Goal: Navigation & Orientation: Find specific page/section

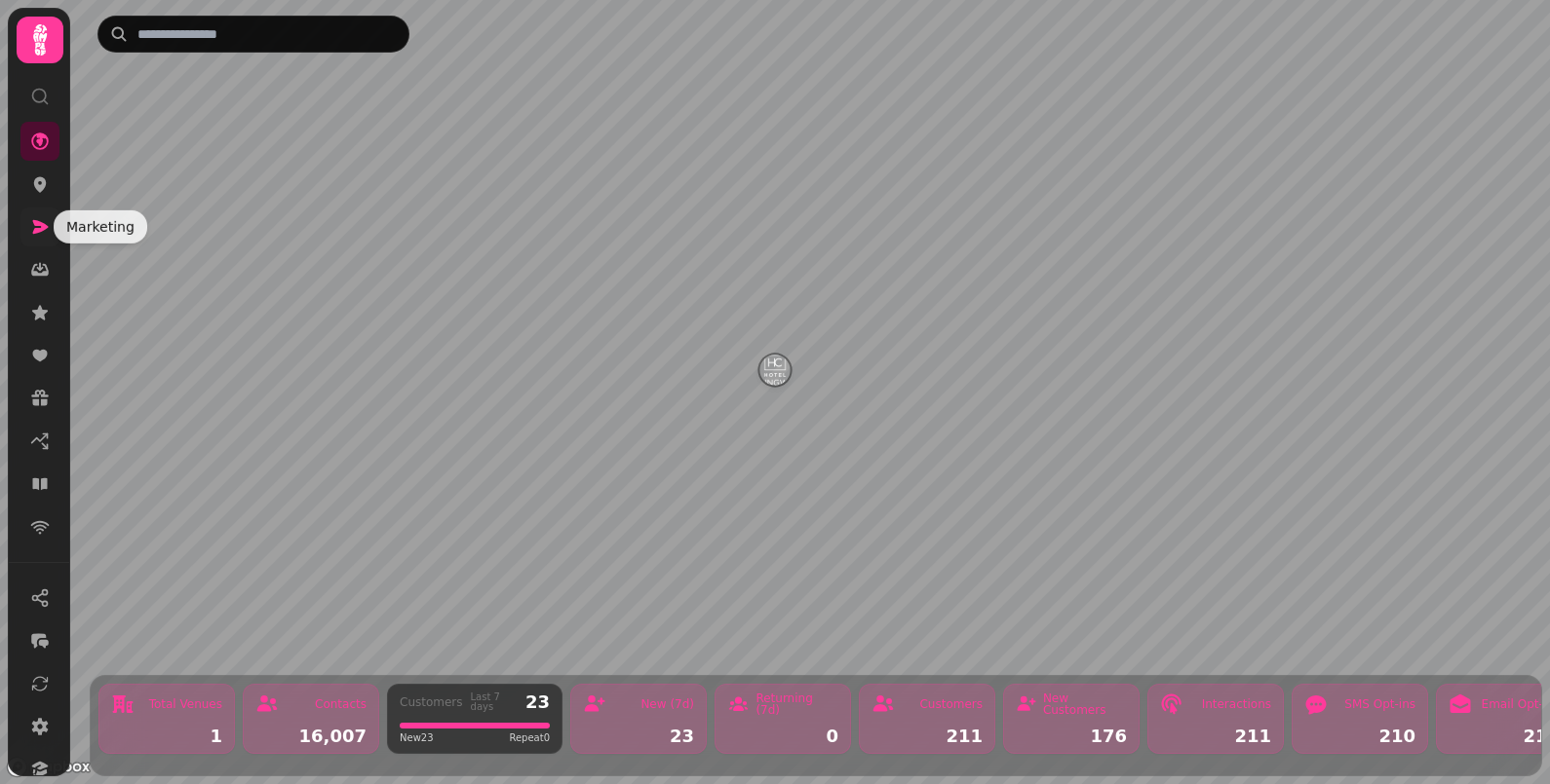
click at [41, 233] on icon at bounding box center [40, 227] width 20 height 20
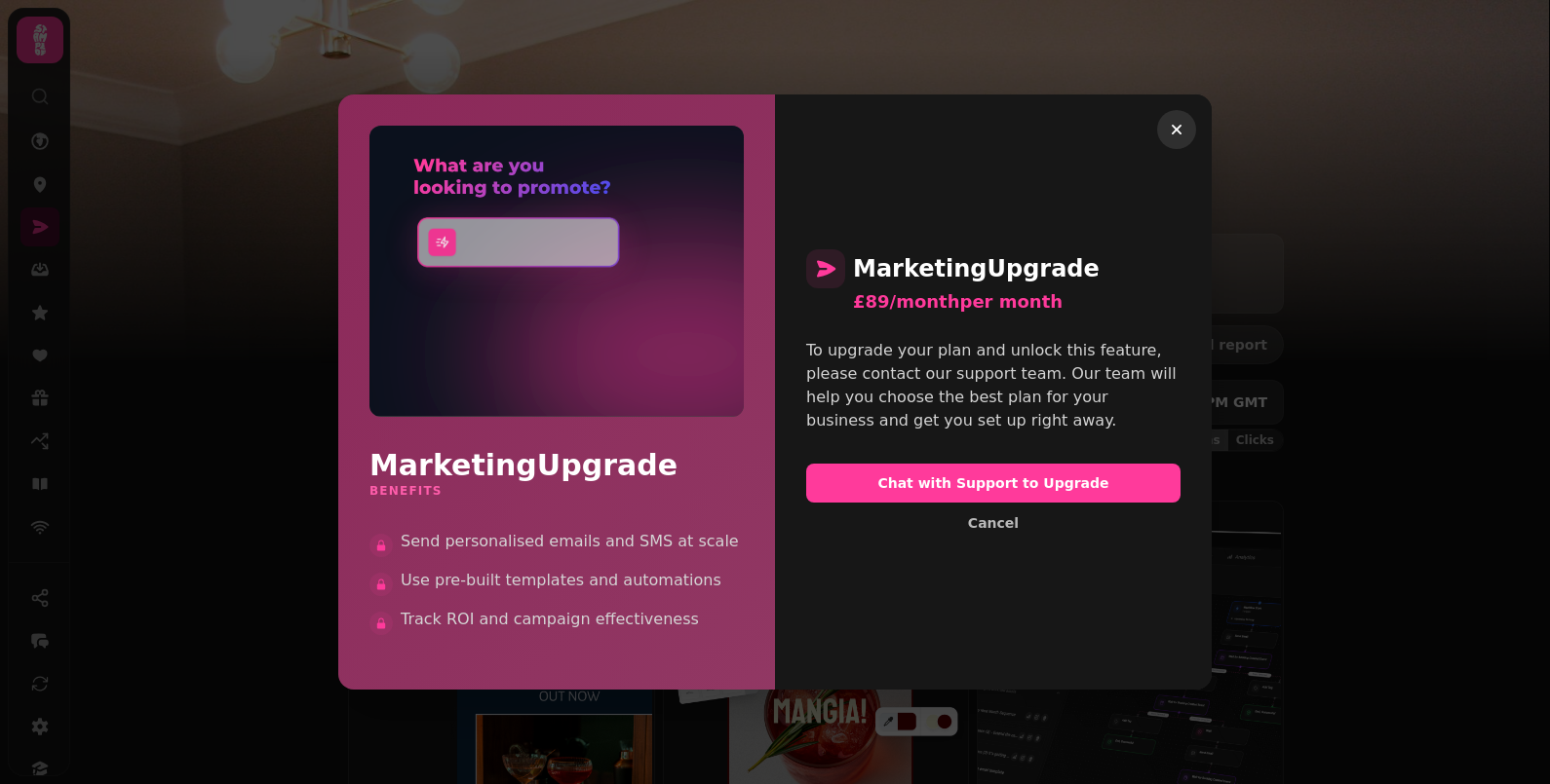
click at [1167, 132] on icon "button" at bounding box center [1176, 130] width 20 height 20
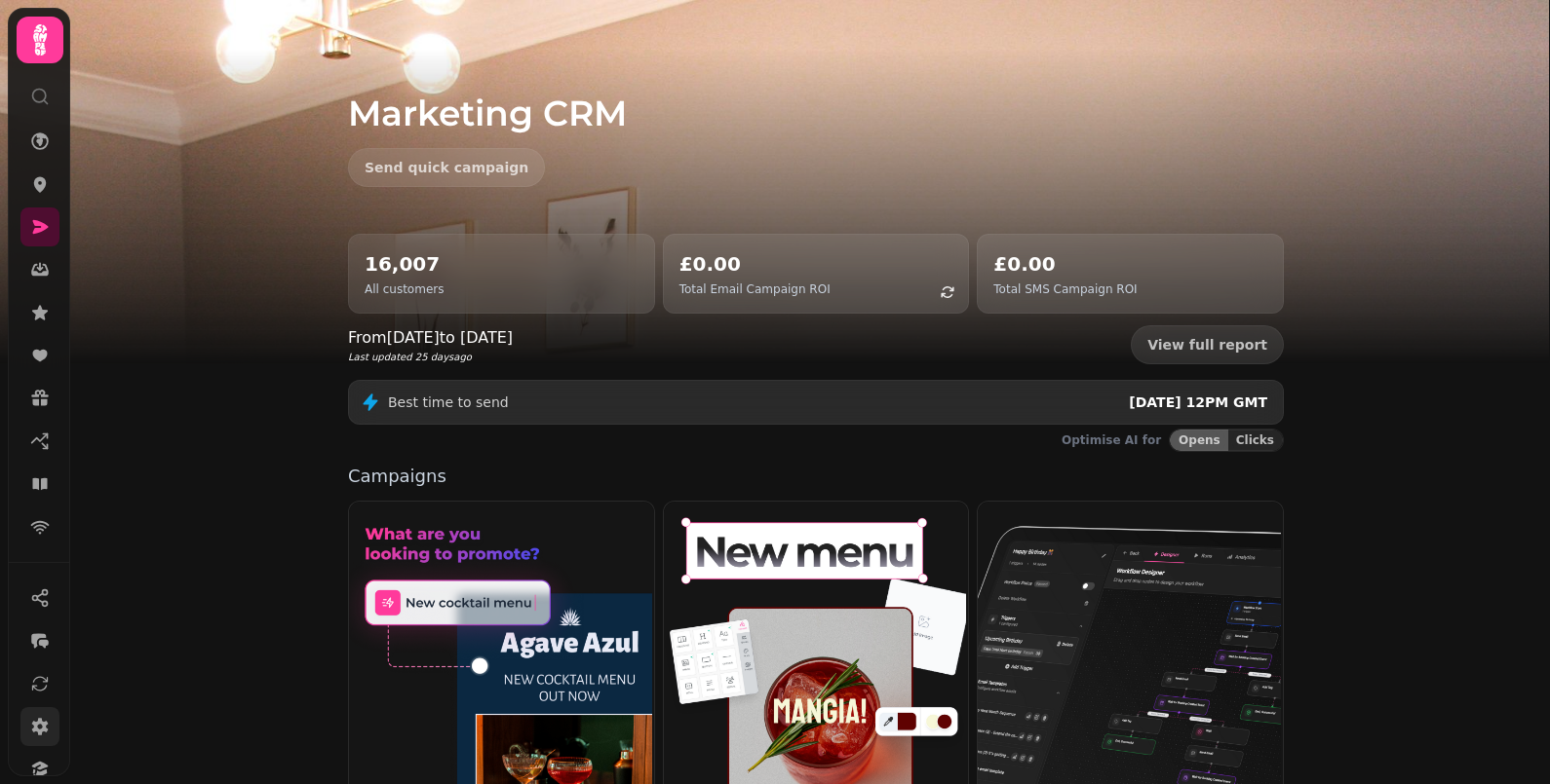
click at [37, 729] on icon at bounding box center [40, 727] width 17 height 18
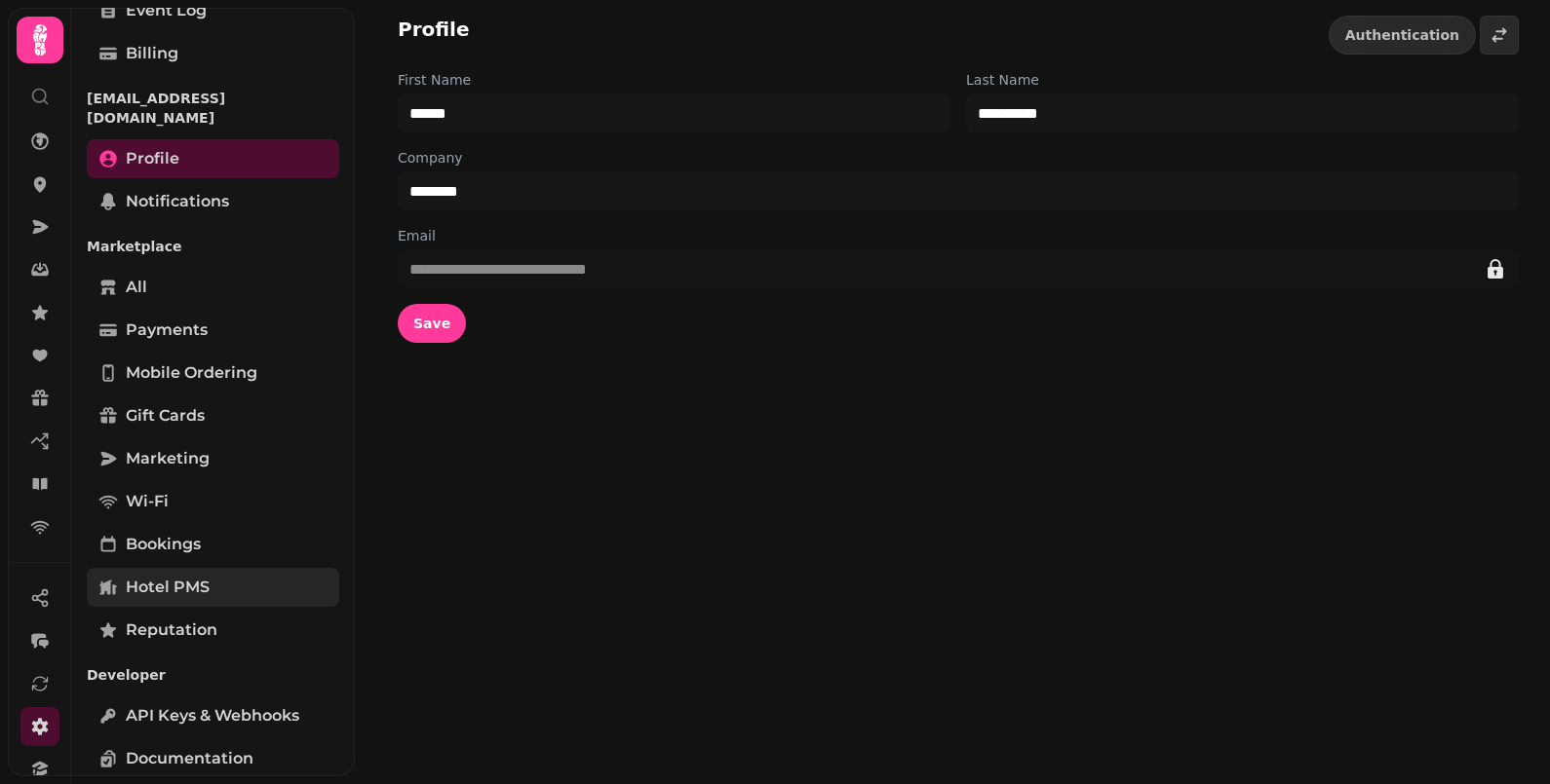
scroll to position [123, 0]
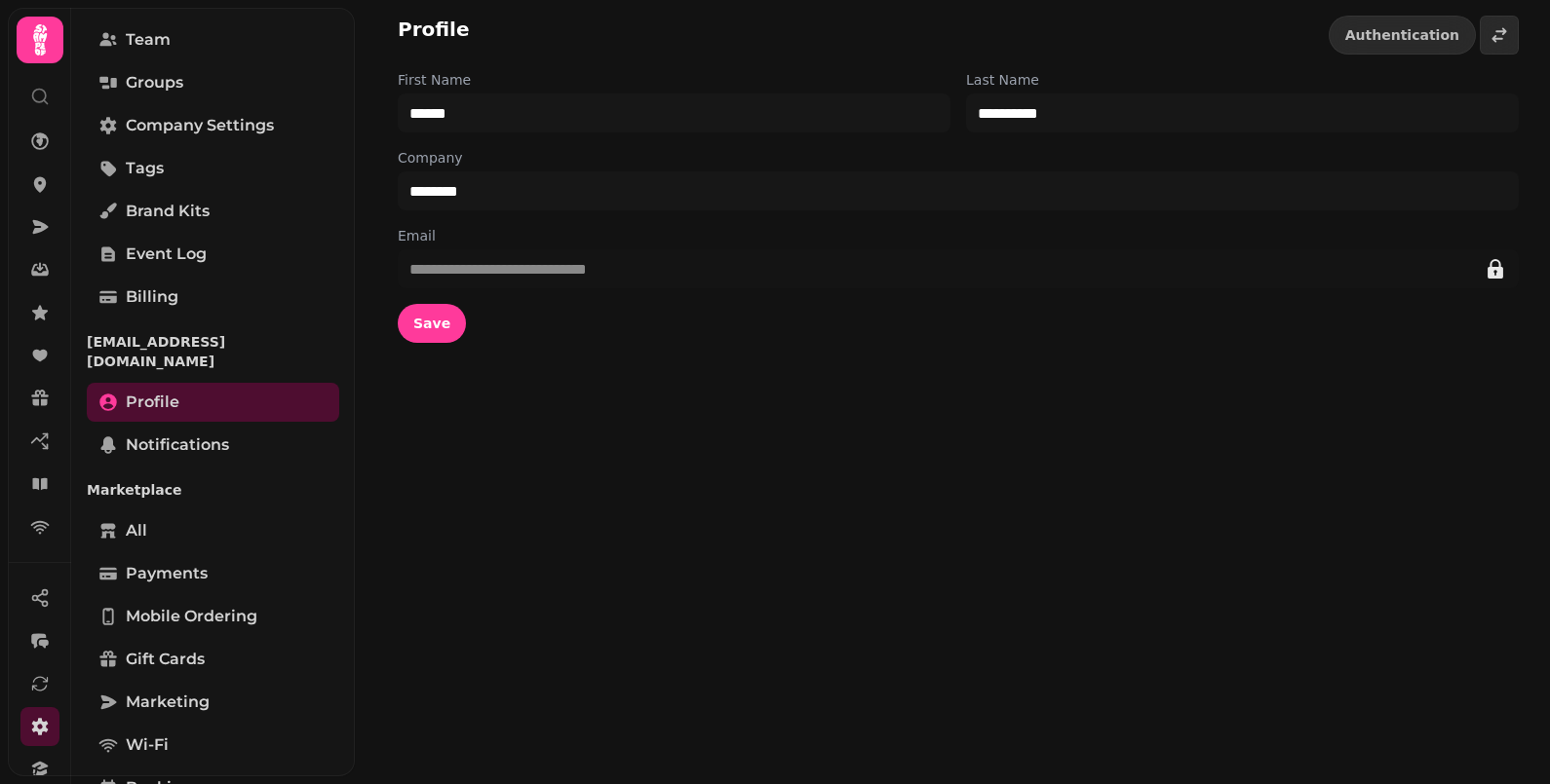
click at [651, 447] on div "**********" at bounding box center [952, 392] width 1195 height 784
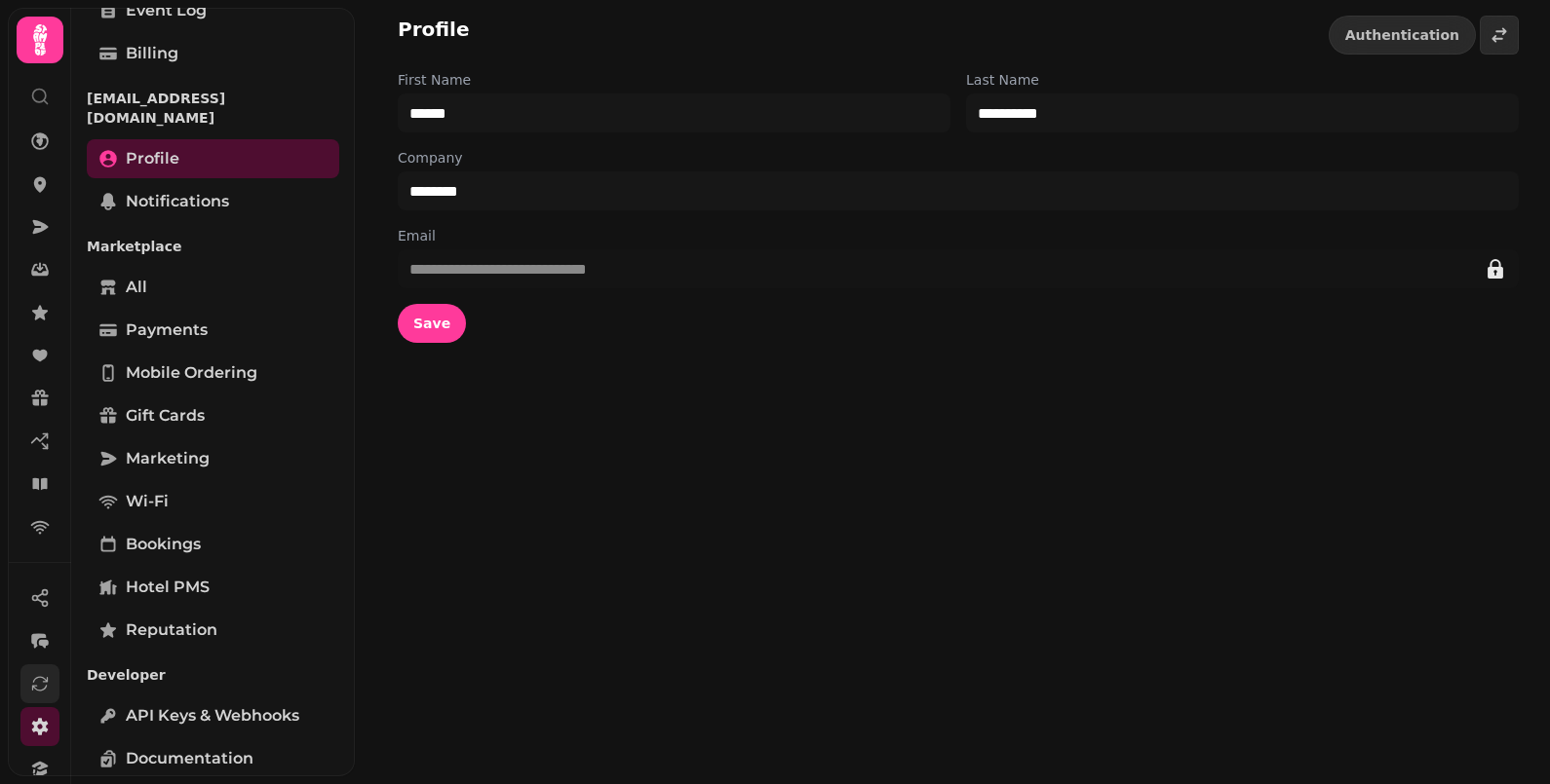
click at [37, 671] on button at bounding box center [40, 684] width 39 height 39
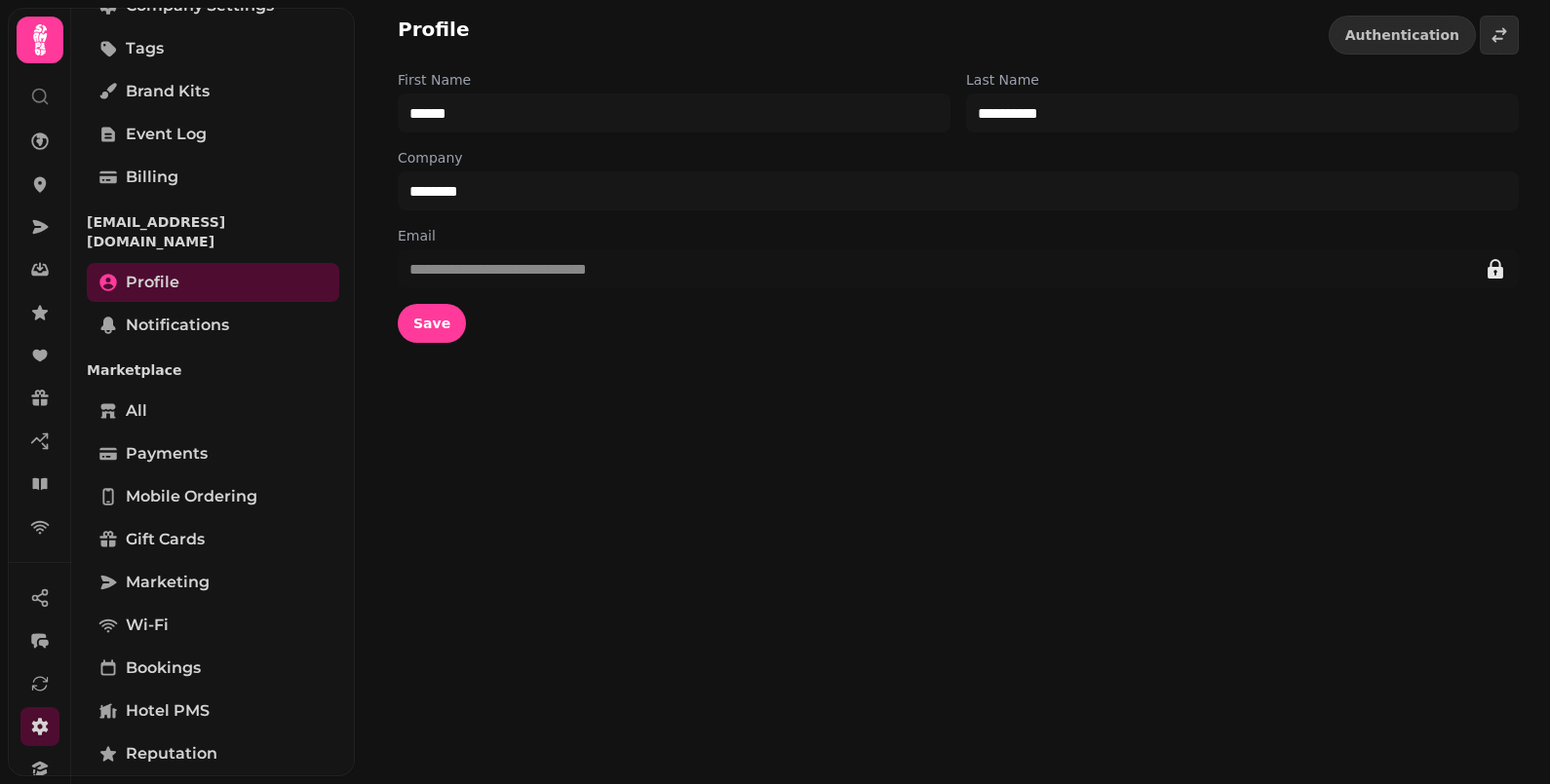
scroll to position [367, 0]
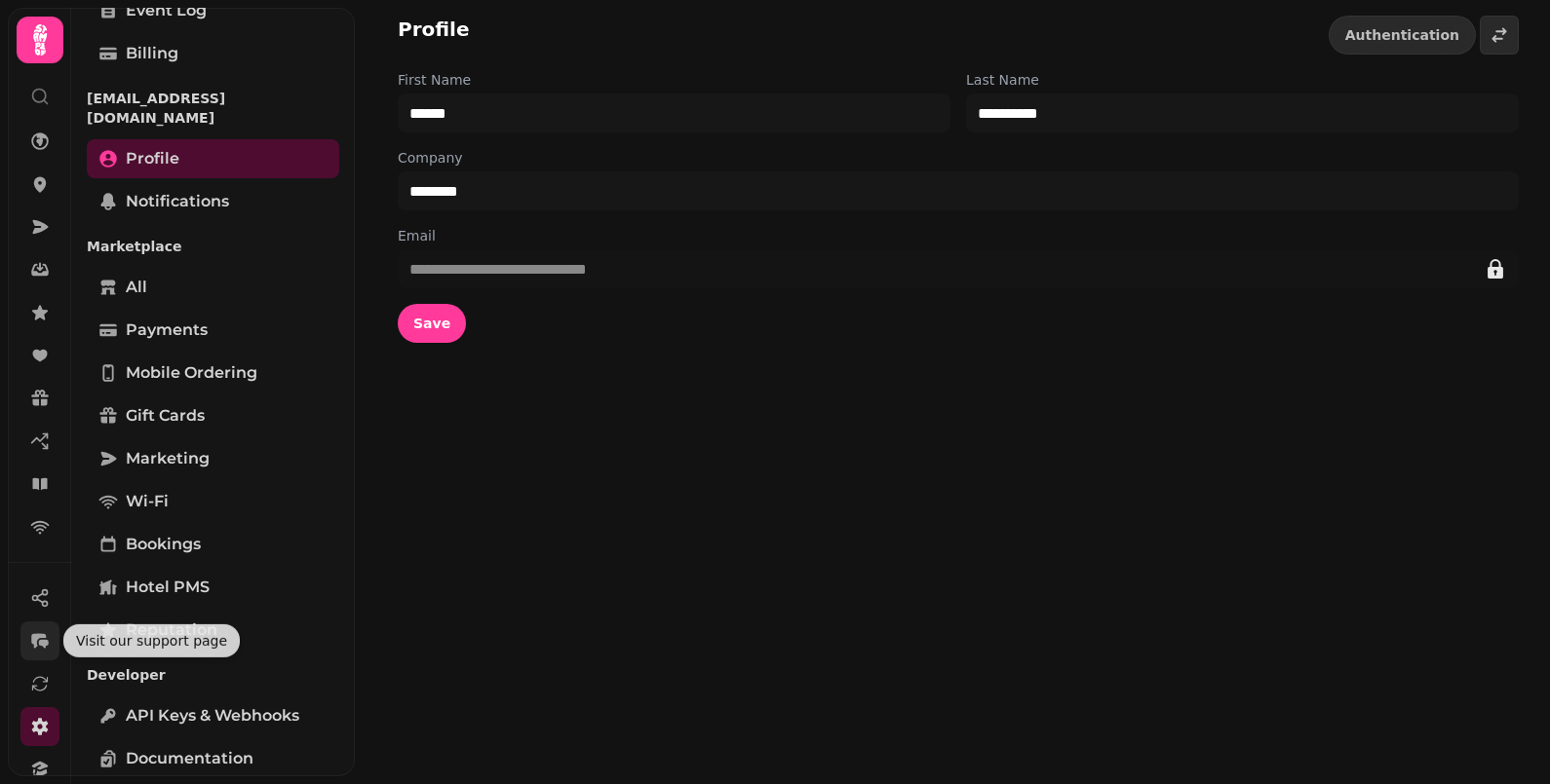
click at [37, 633] on icon "button" at bounding box center [38, 640] width 15 height 15
